Goal: Find specific page/section: Find specific page/section

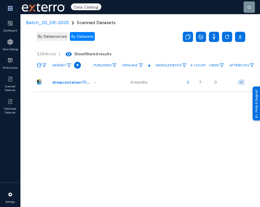
click at [50, 38] on span "By Datasources" at bounding box center [52, 36] width 29 height 5
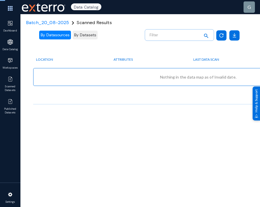
checkbox input "false"
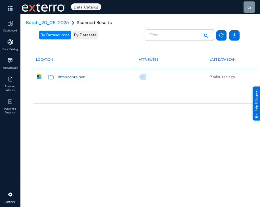
click at [81, 77] on div "drmpcontainer" at bounding box center [71, 77] width 27 height 6
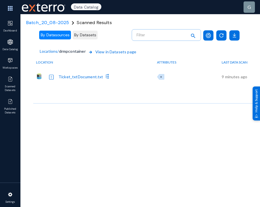
click at [81, 32] on button "By Datasets" at bounding box center [85, 35] width 25 height 9
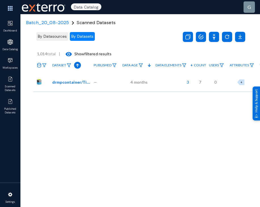
click at [55, 36] on span "By Datasources" at bounding box center [52, 36] width 29 height 5
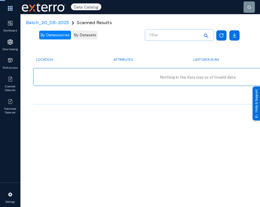
checkbox input "false"
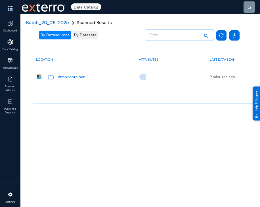
click at [36, 24] on span "Batch_20_08-2025" at bounding box center [47, 23] width 43 height 6
